Goal: Information Seeking & Learning: Check status

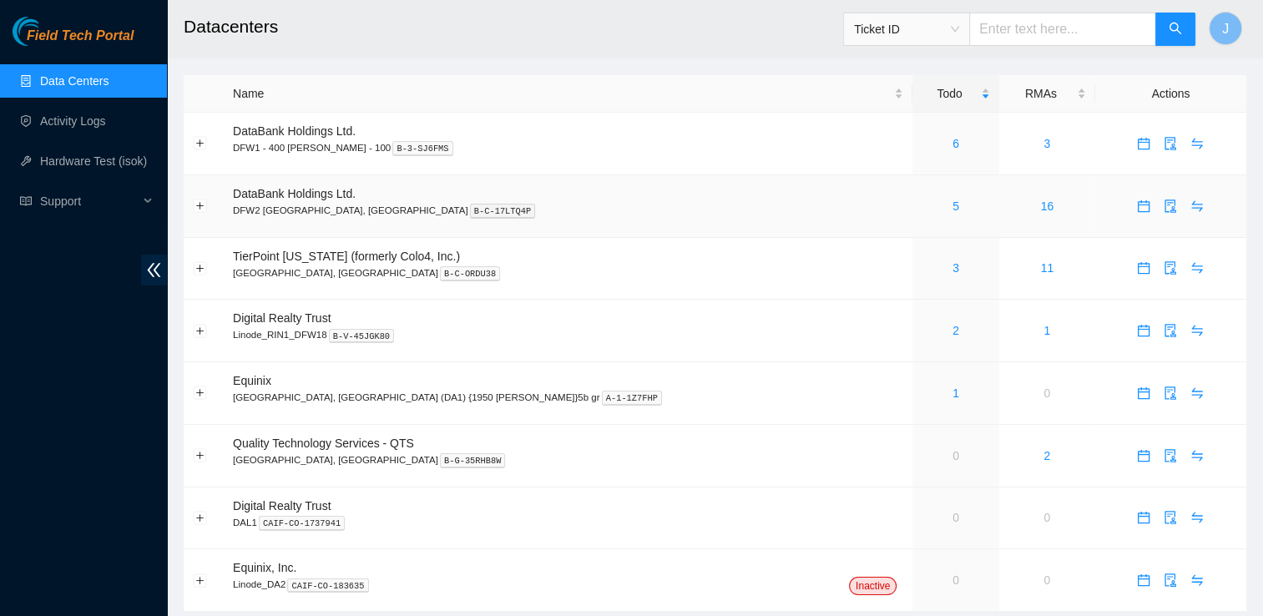
click at [922, 203] on div "5" at bounding box center [956, 206] width 68 height 18
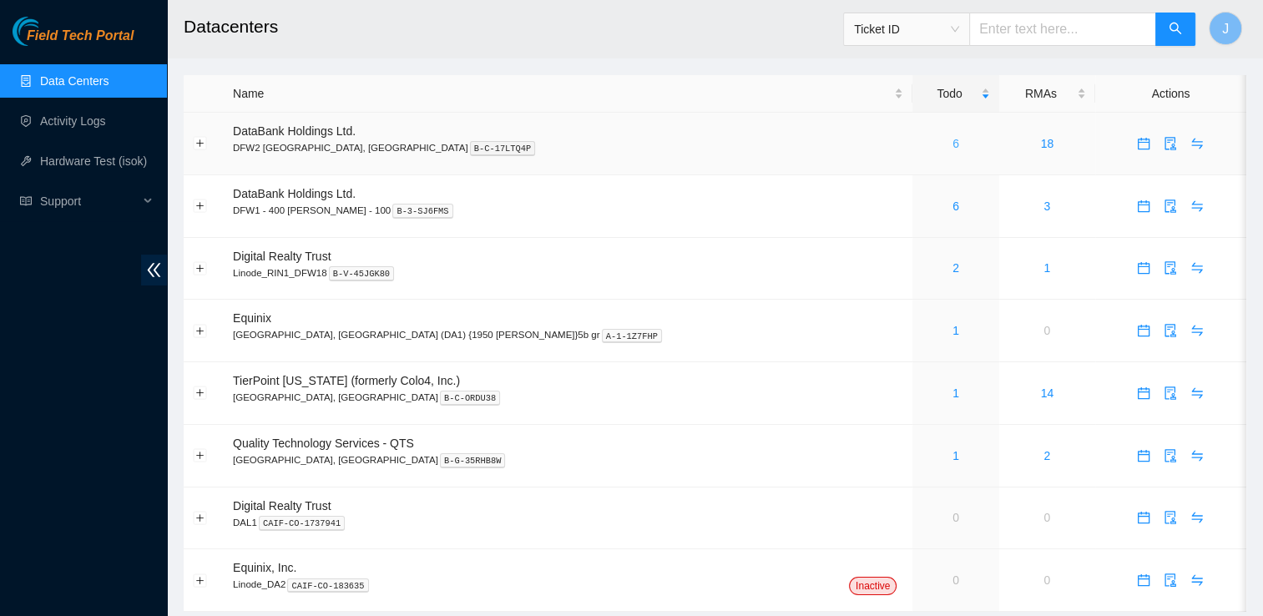
click at [952, 140] on link "6" at bounding box center [955, 143] width 7 height 13
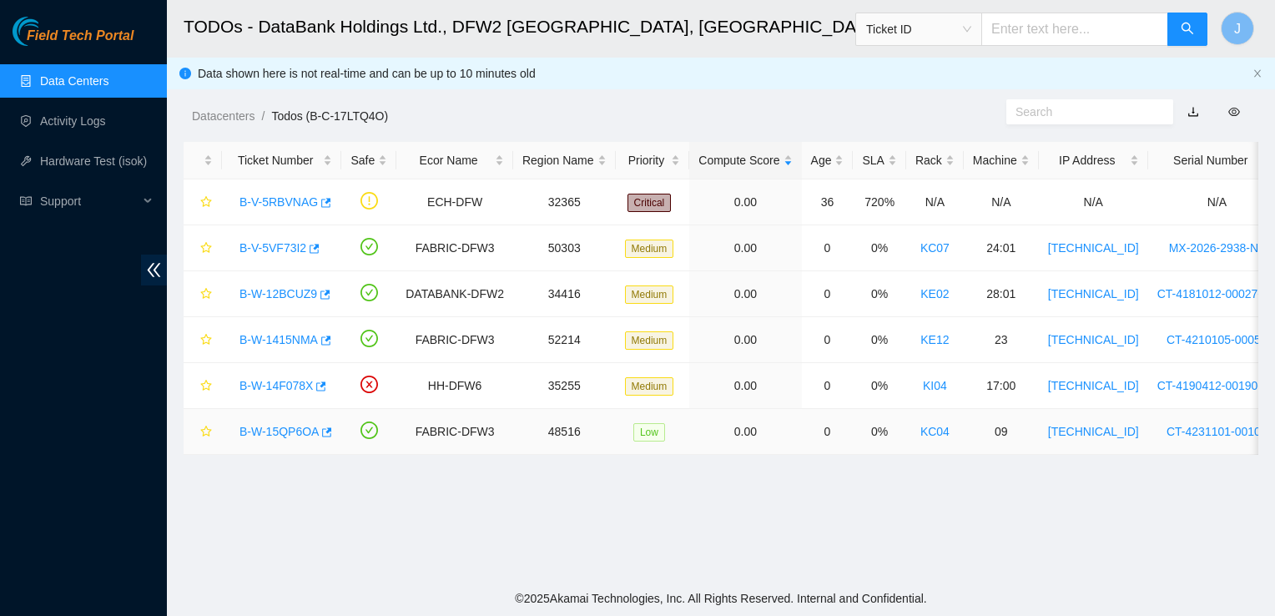
click at [270, 432] on link "B-W-15QP6OA" at bounding box center [279, 431] width 79 height 13
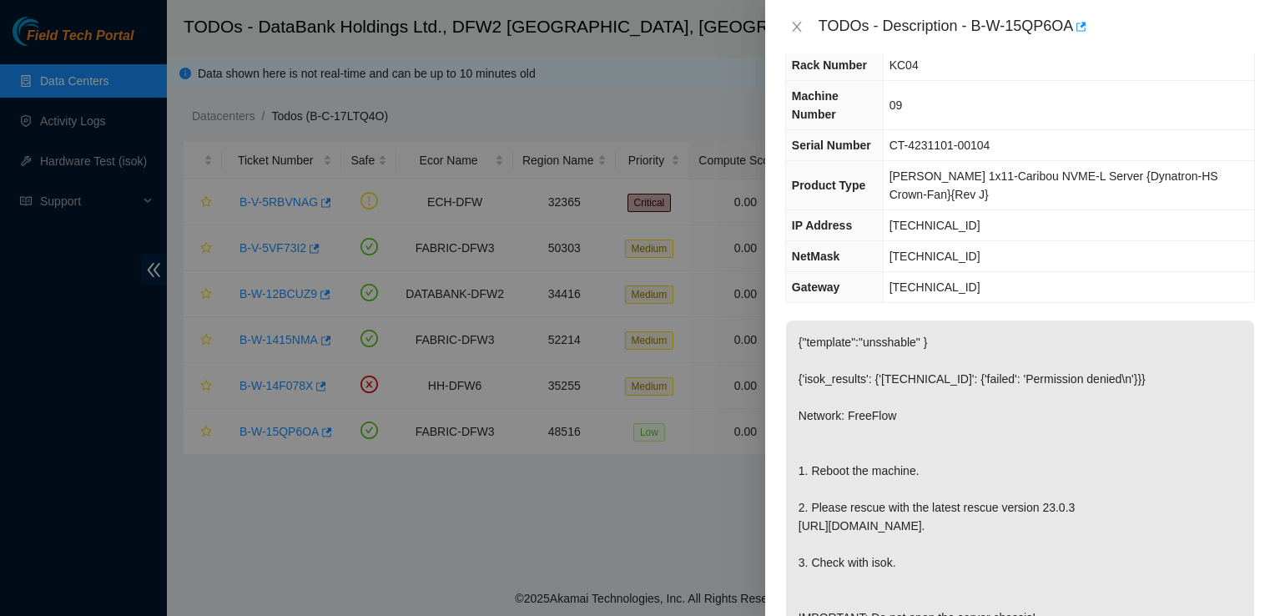
scroll to position [56, 0]
click at [793, 20] on icon "close" at bounding box center [796, 26] width 13 height 13
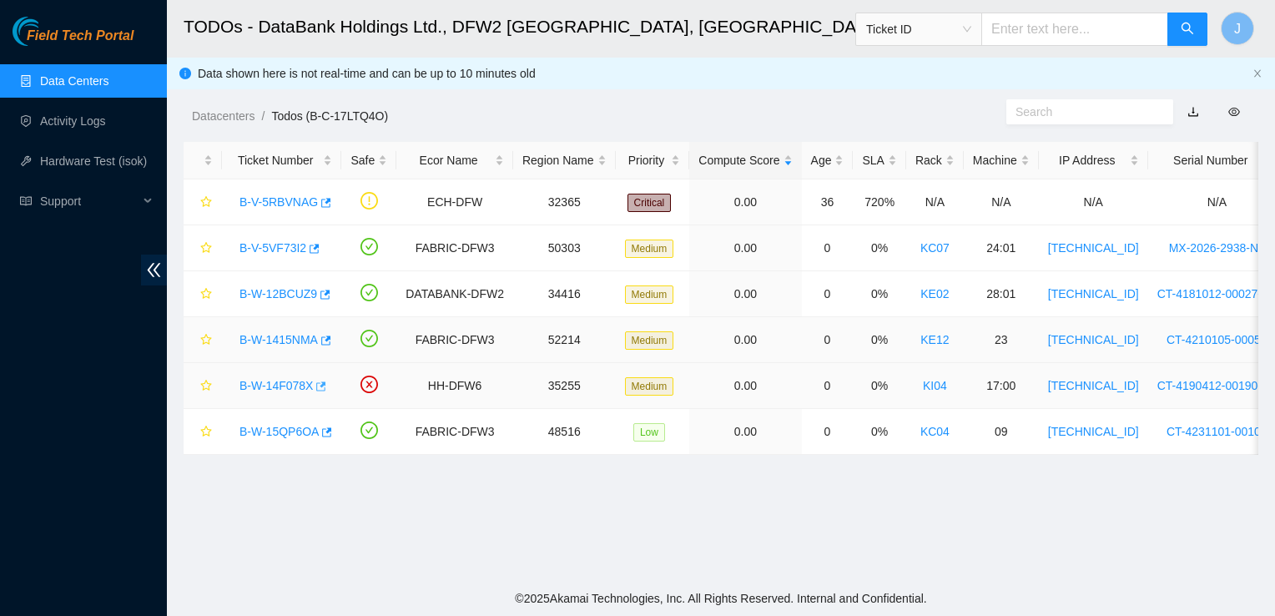
scroll to position [73, 0]
click at [280, 388] on link "B-W-14F078X" at bounding box center [276, 385] width 73 height 13
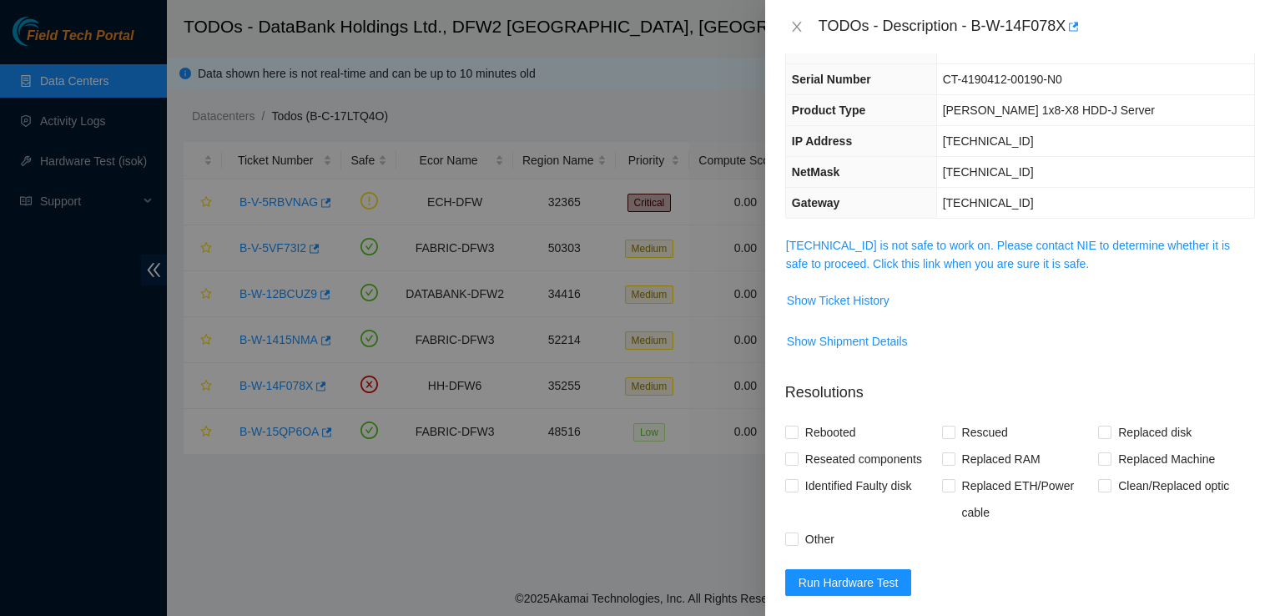
scroll to position [0, 0]
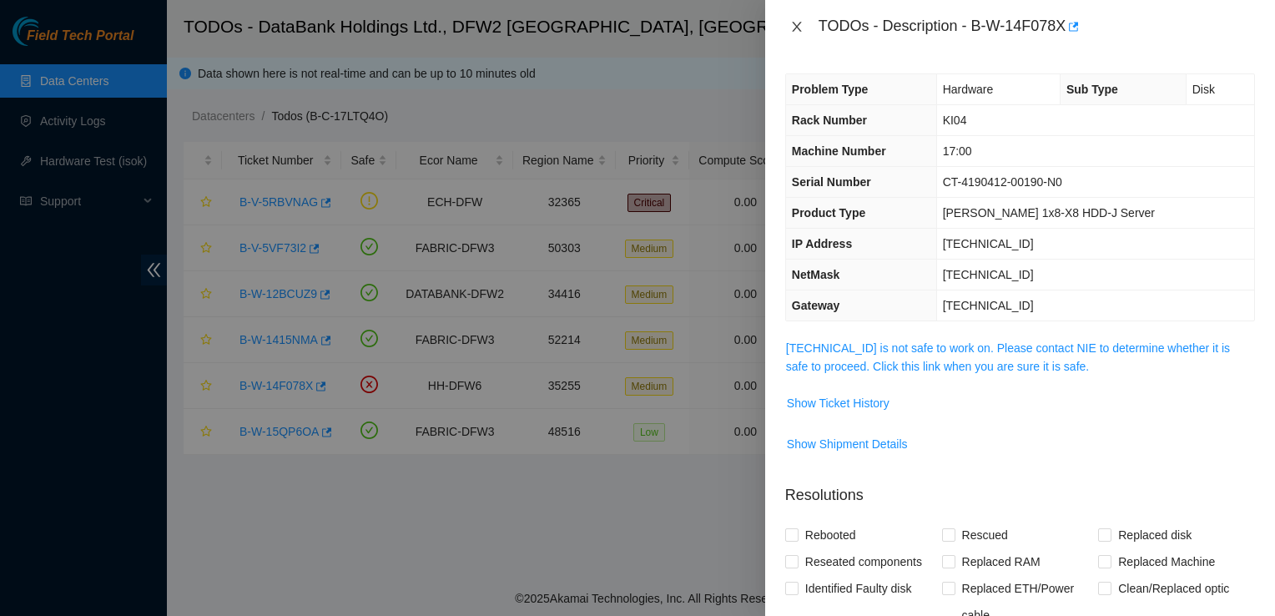
click at [804, 32] on button "Close" at bounding box center [796, 27] width 23 height 16
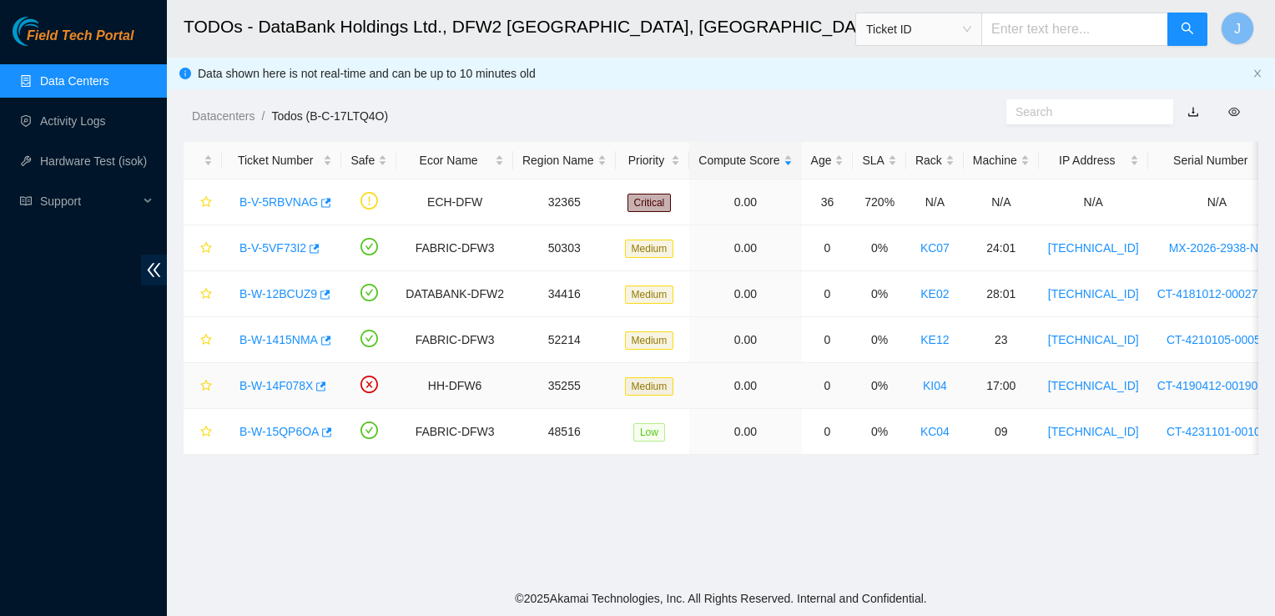
click at [280, 390] on link "B-W-14F078X" at bounding box center [276, 385] width 73 height 13
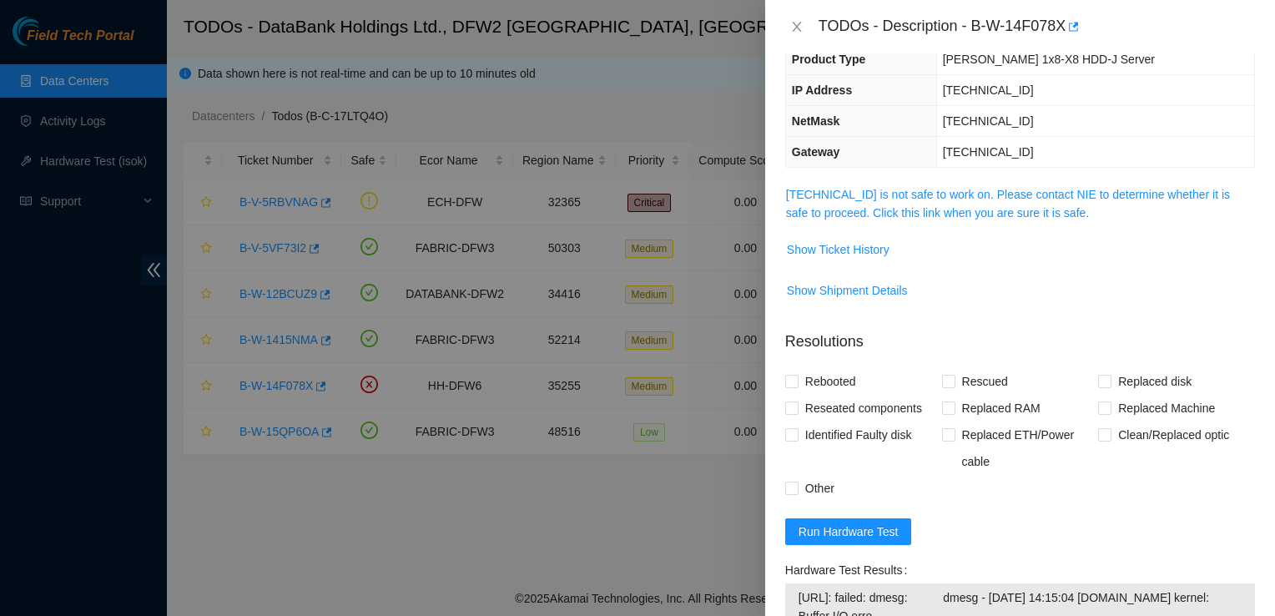
scroll to position [135, 0]
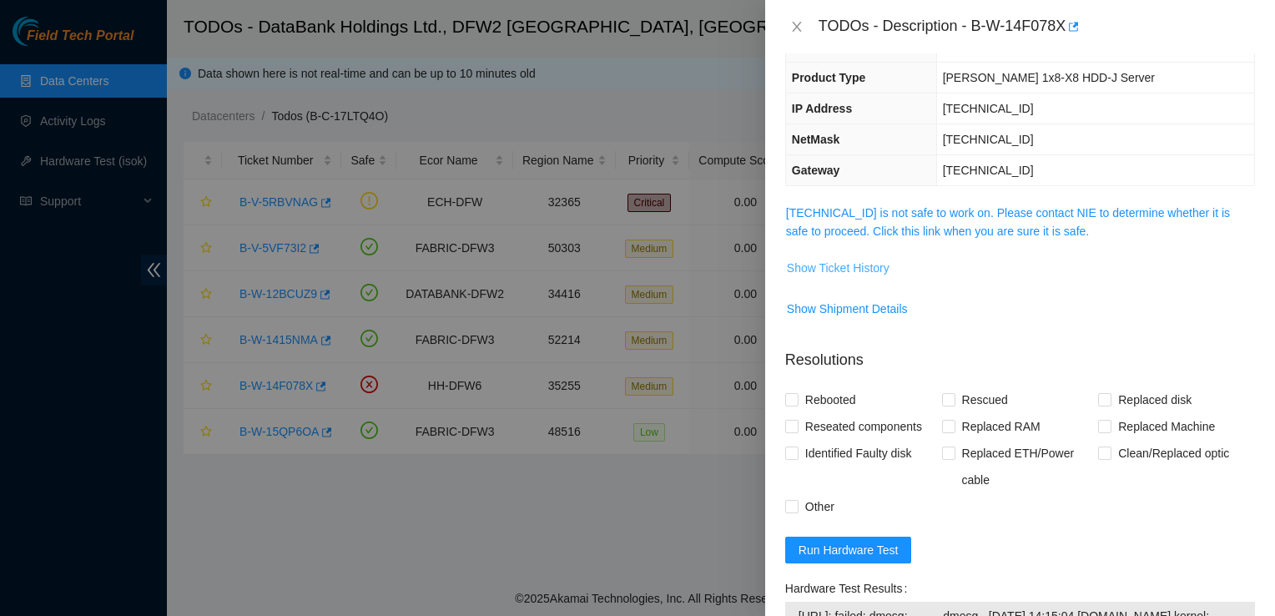
click at [861, 265] on span "Show Ticket History" at bounding box center [838, 268] width 103 height 18
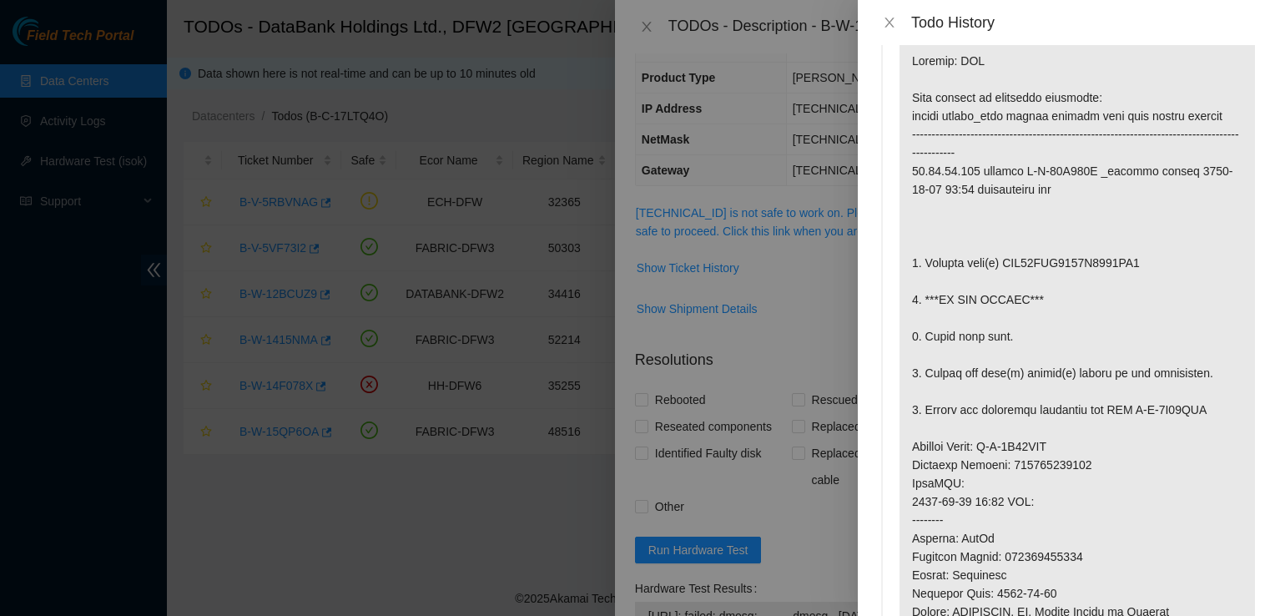
scroll to position [0, 0]
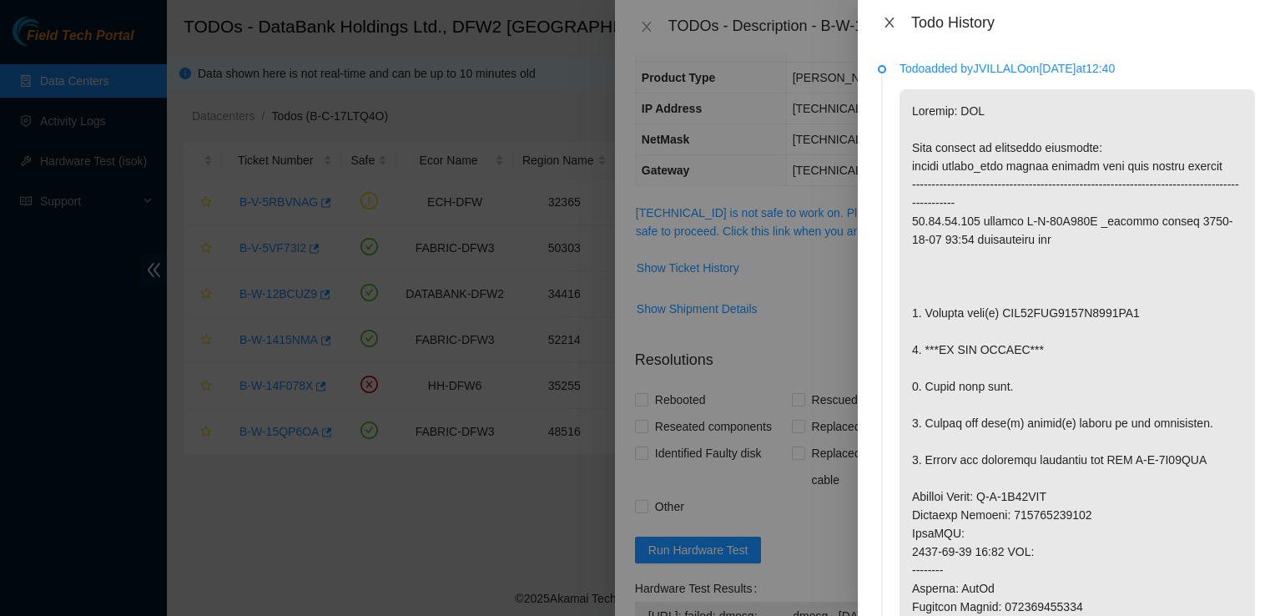
click at [891, 28] on icon "close" at bounding box center [889, 22] width 13 height 13
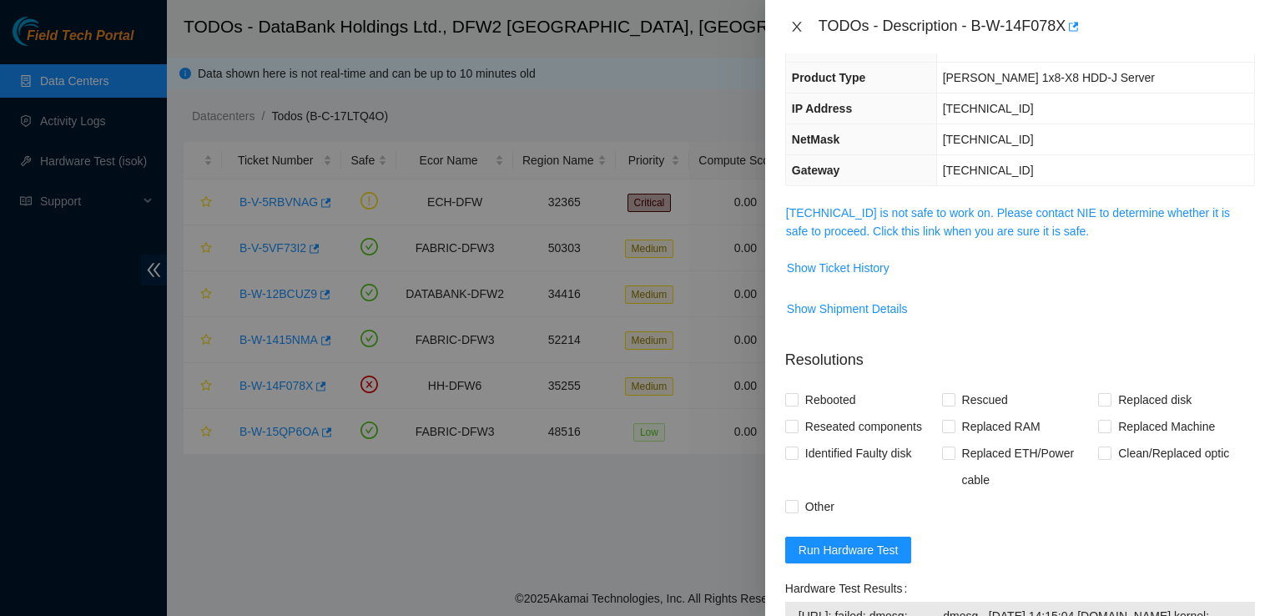
click at [790, 18] on div "TODOs - Description - B-W-14F078X" at bounding box center [1020, 26] width 470 height 27
click at [798, 28] on icon "close" at bounding box center [796, 27] width 9 height 10
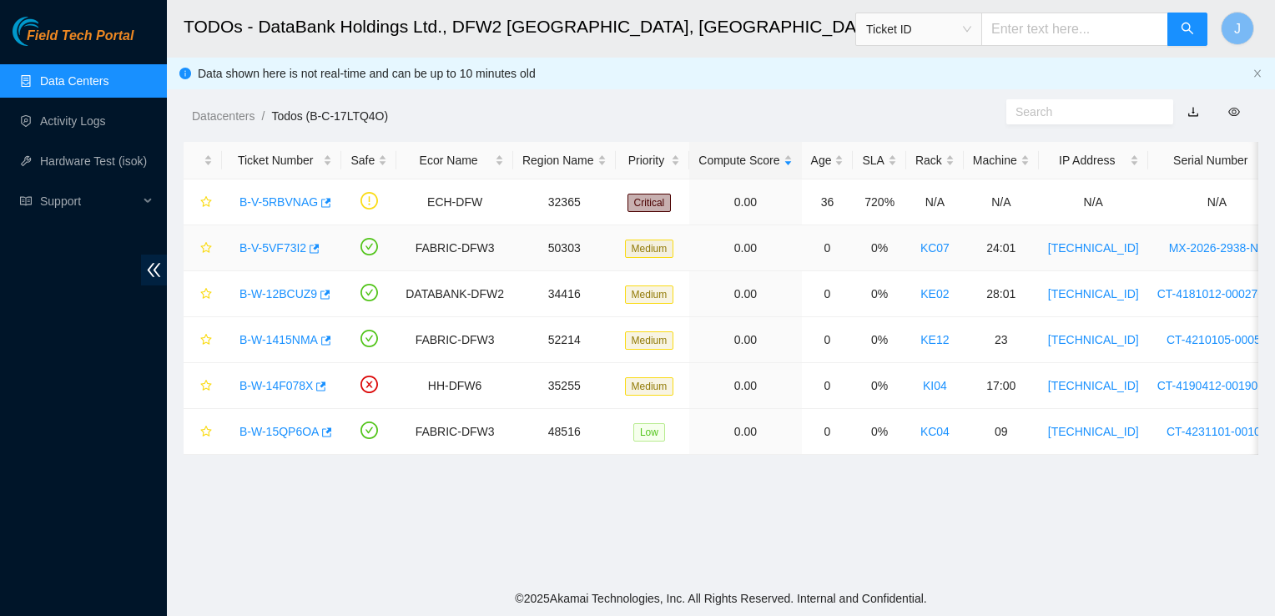
scroll to position [190, 0]
click at [281, 335] on link "B-W-1415NMA" at bounding box center [279, 339] width 78 height 13
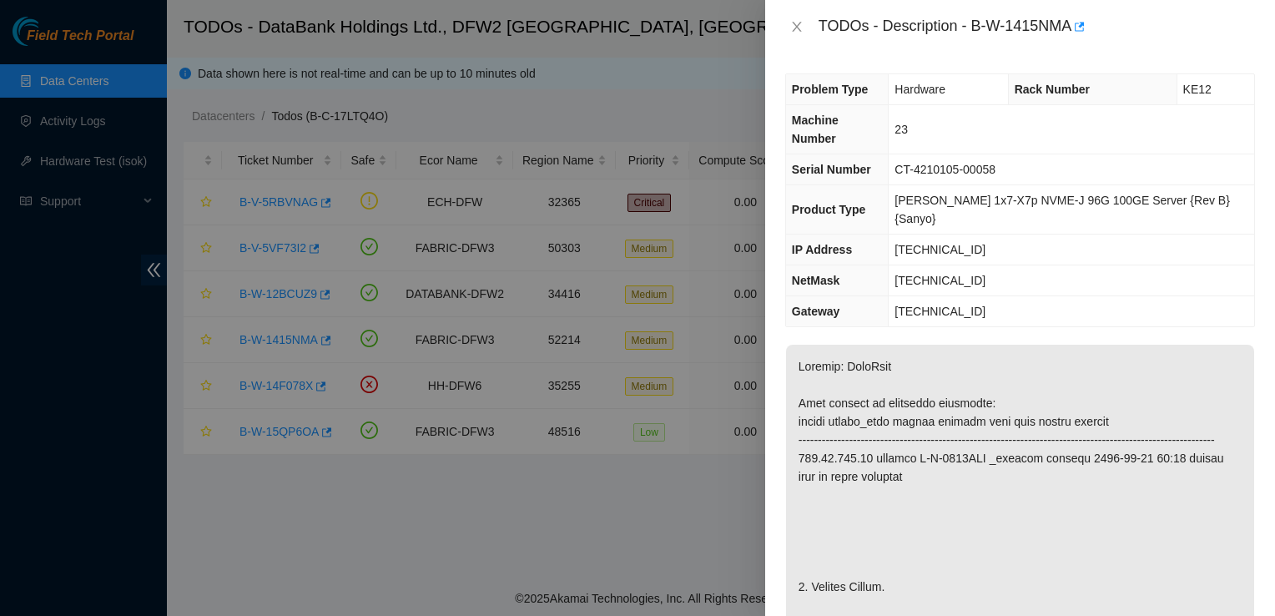
scroll to position [0, 0]
click at [797, 28] on icon "close" at bounding box center [796, 27] width 9 height 10
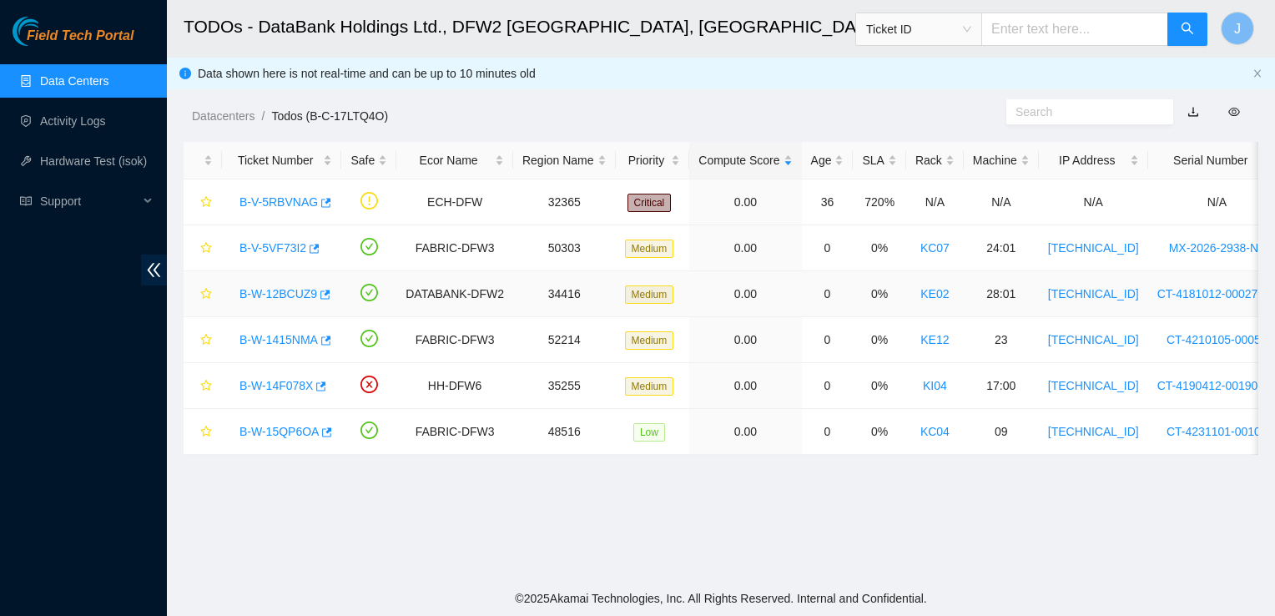
click at [271, 294] on link "B-W-12BCUZ9" at bounding box center [279, 293] width 78 height 13
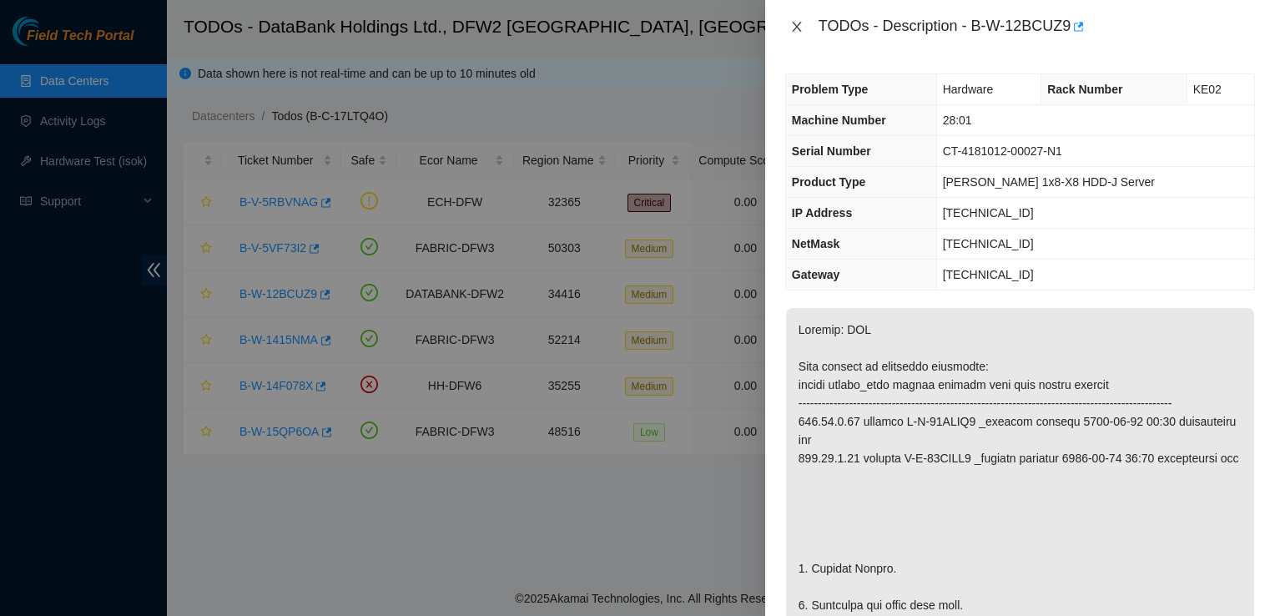
click at [800, 26] on icon "close" at bounding box center [796, 26] width 13 height 13
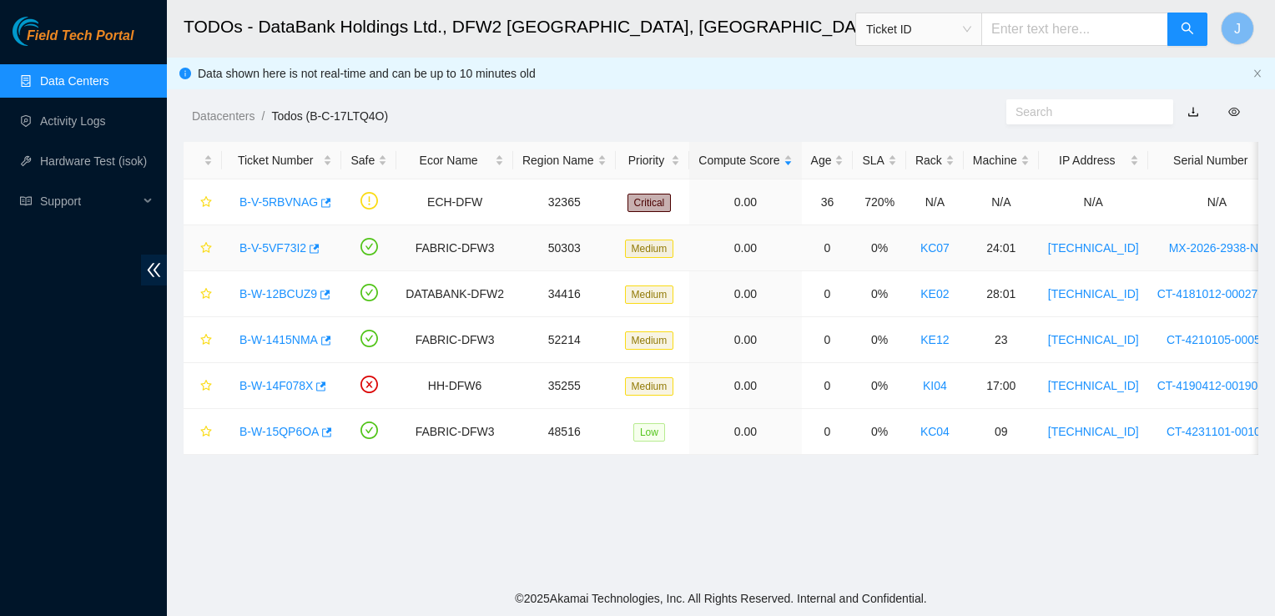
click at [281, 241] on link "B-V-5VF73I2" at bounding box center [273, 247] width 67 height 13
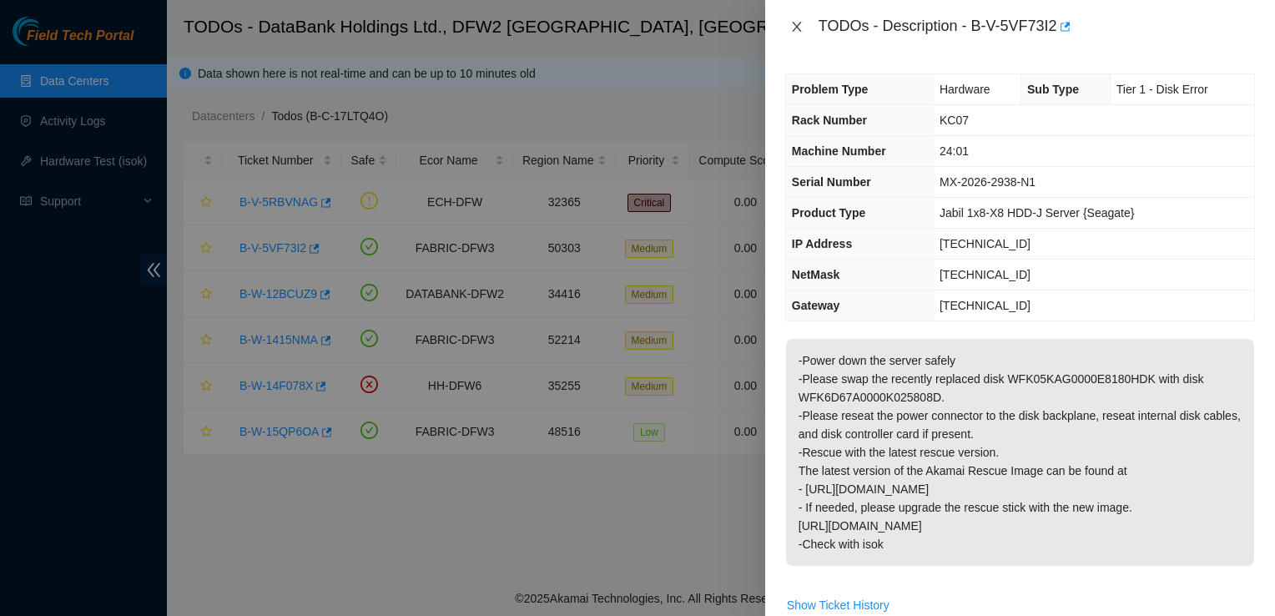
click at [798, 27] on icon "close" at bounding box center [796, 26] width 13 height 13
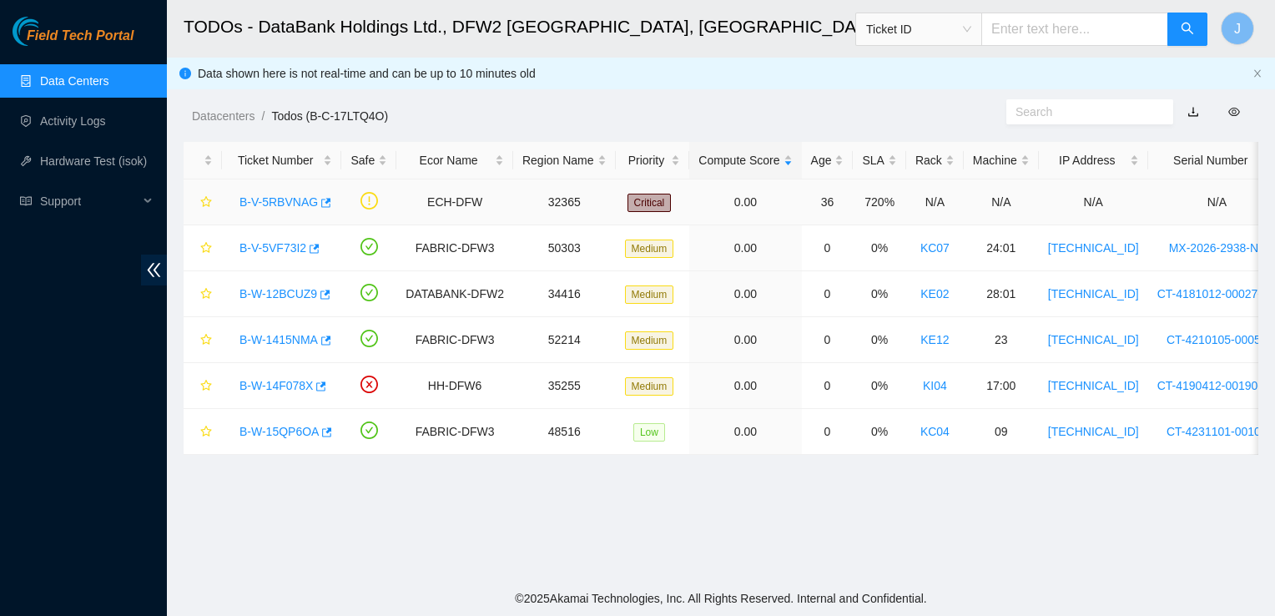
click at [292, 205] on link "B-V-5RBVNAG" at bounding box center [279, 201] width 78 height 13
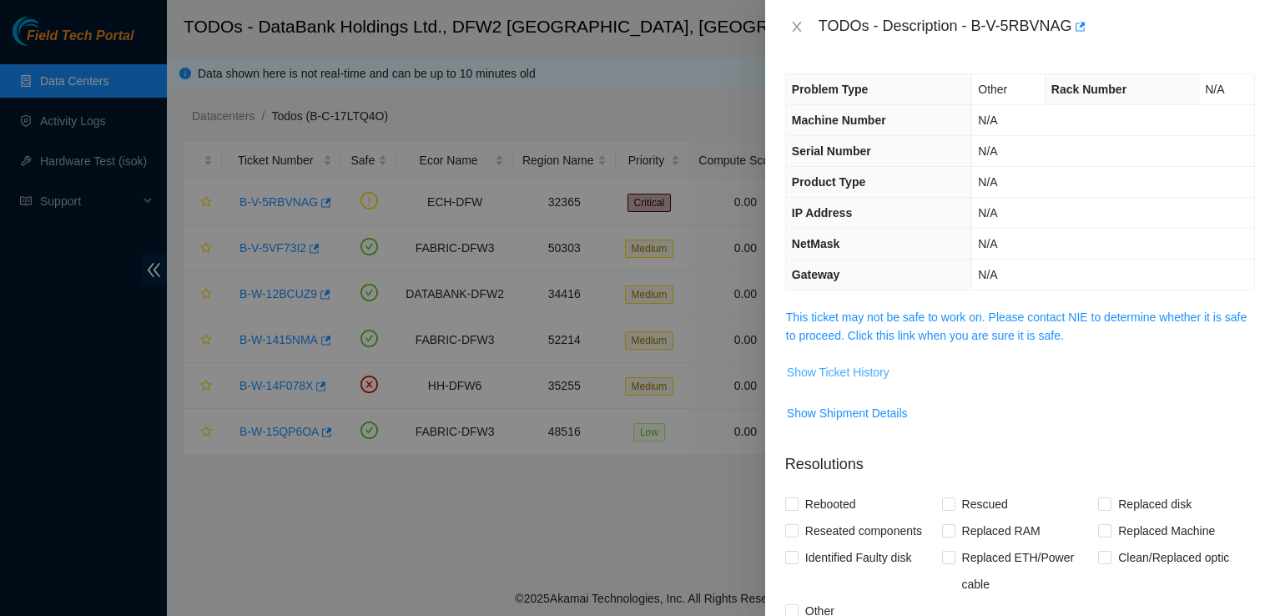
click at [831, 374] on span "Show Ticket History" at bounding box center [838, 372] width 103 height 18
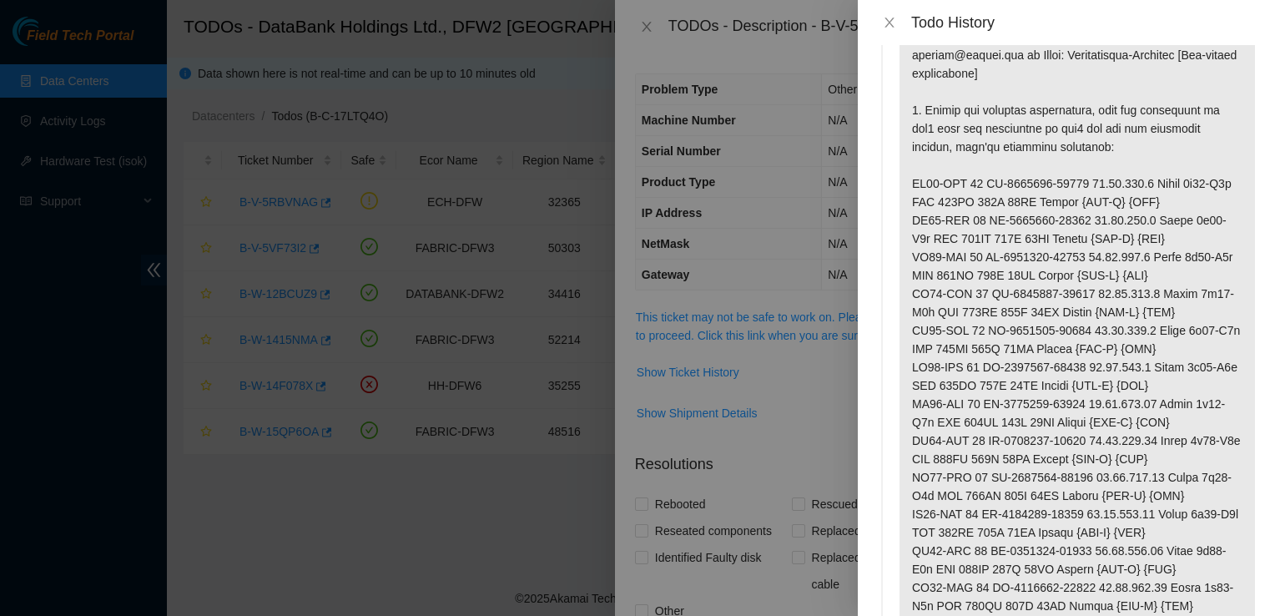
scroll to position [50, 0]
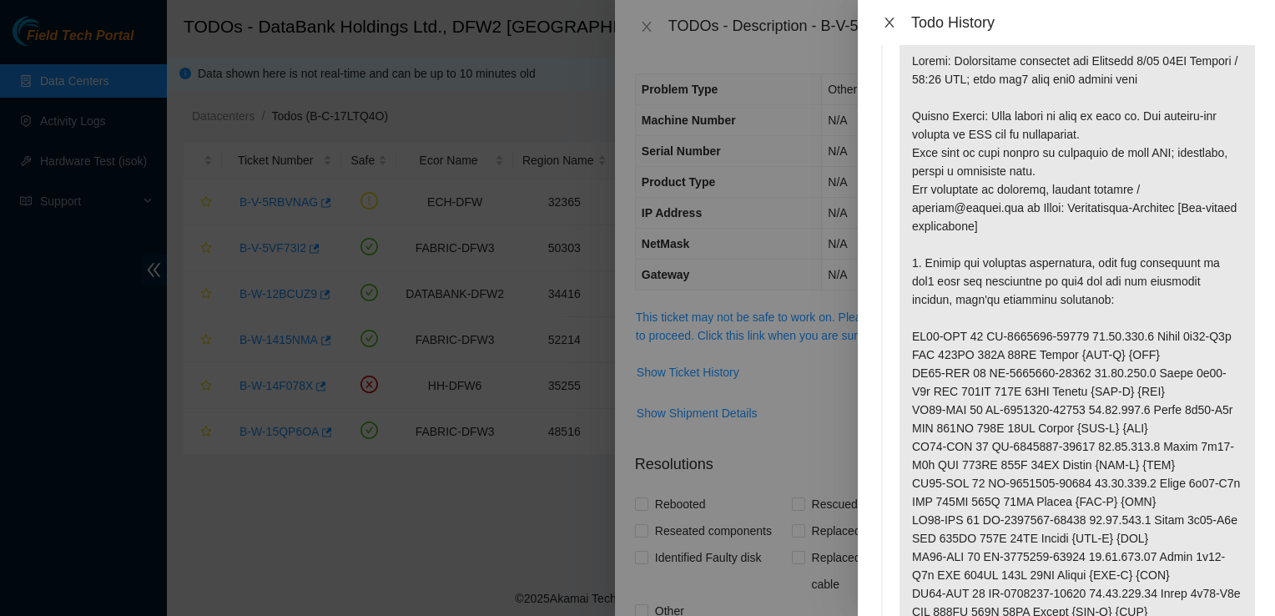
click at [891, 24] on icon "close" at bounding box center [889, 23] width 9 height 10
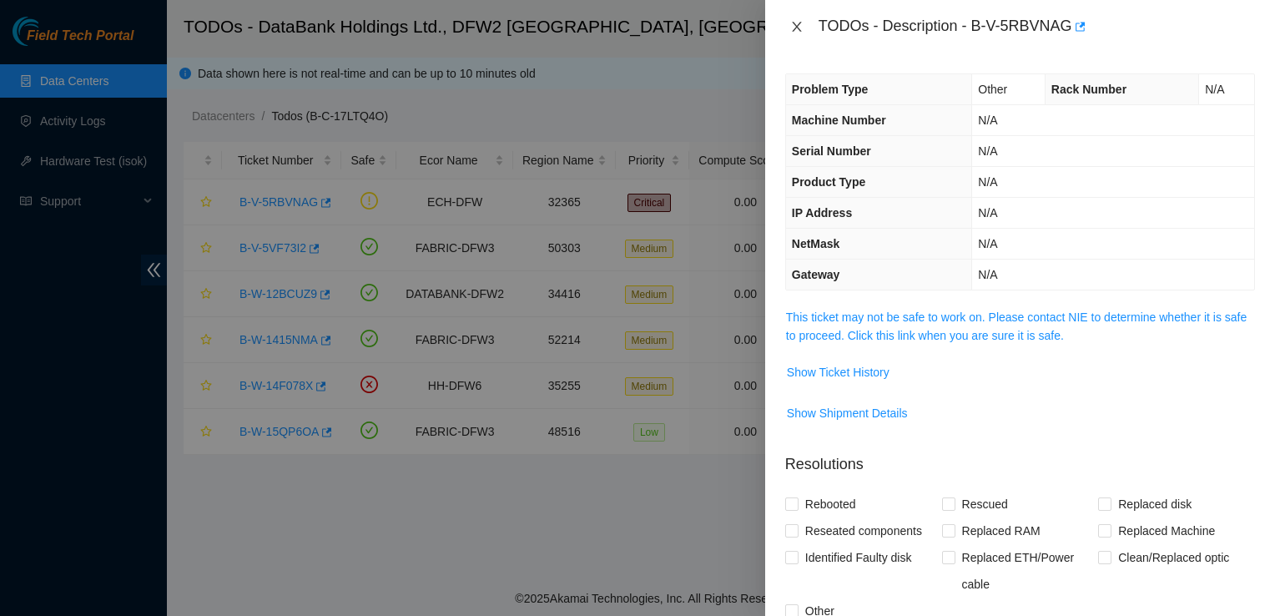
click at [795, 30] on icon "close" at bounding box center [796, 26] width 13 height 13
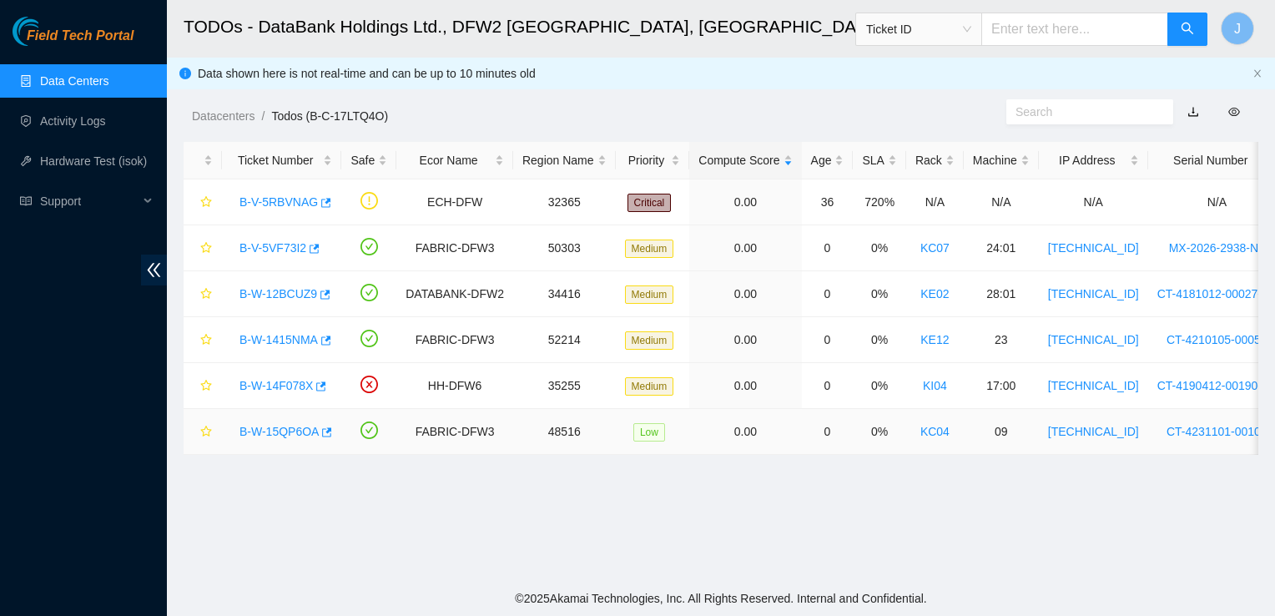
click at [291, 426] on link "B-W-15QP6OA" at bounding box center [279, 431] width 79 height 13
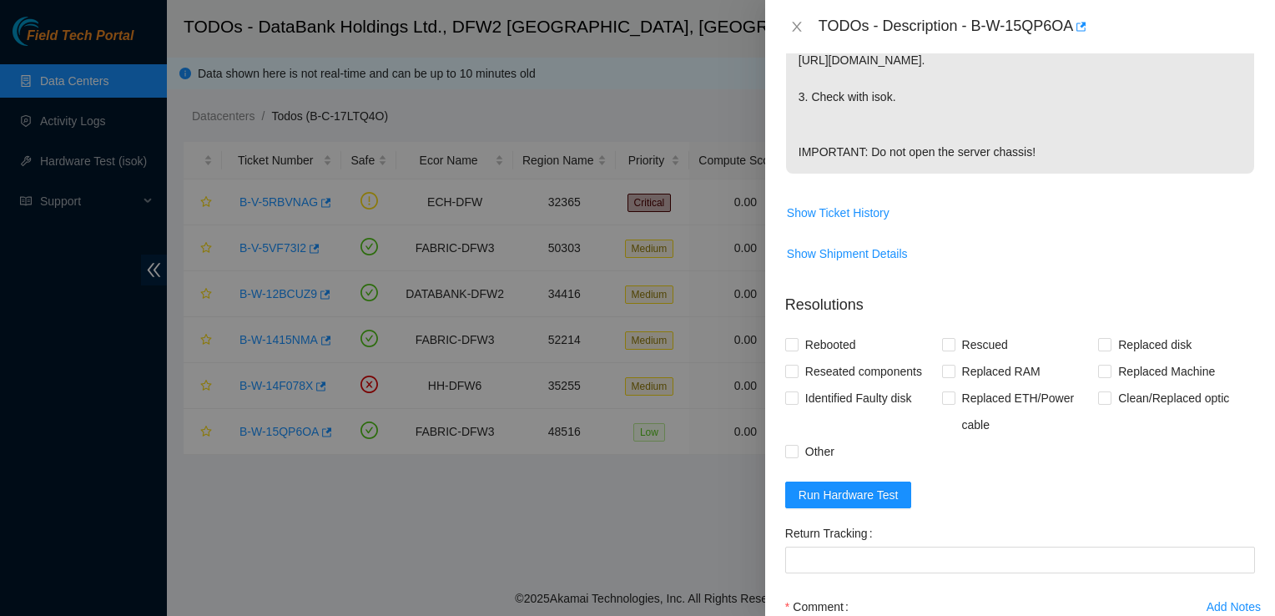
scroll to position [0, 0]
